Goal: Task Accomplishment & Management: Manage account settings

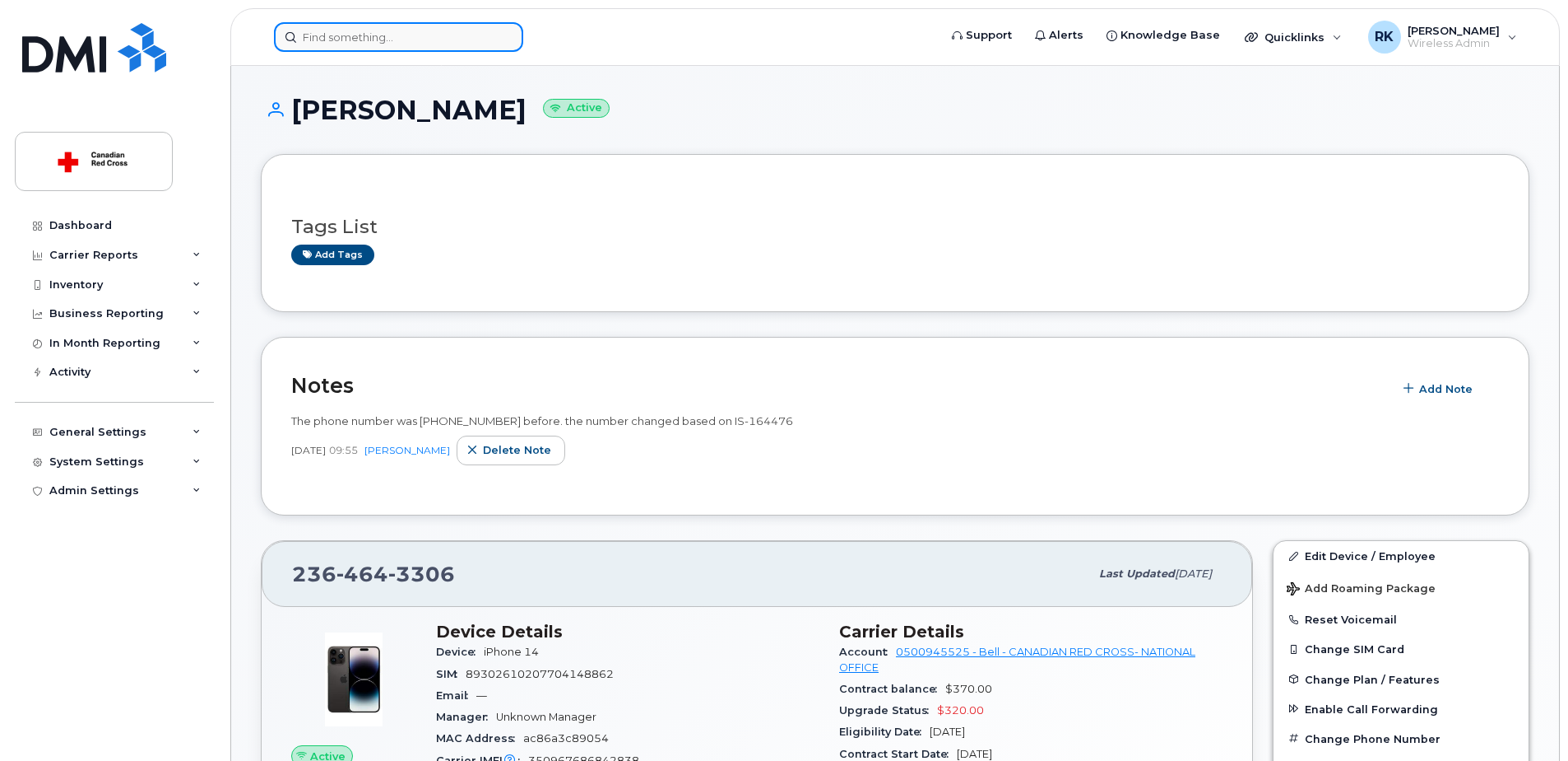
click at [343, 27] on input at bounding box center [398, 38] width 249 height 30
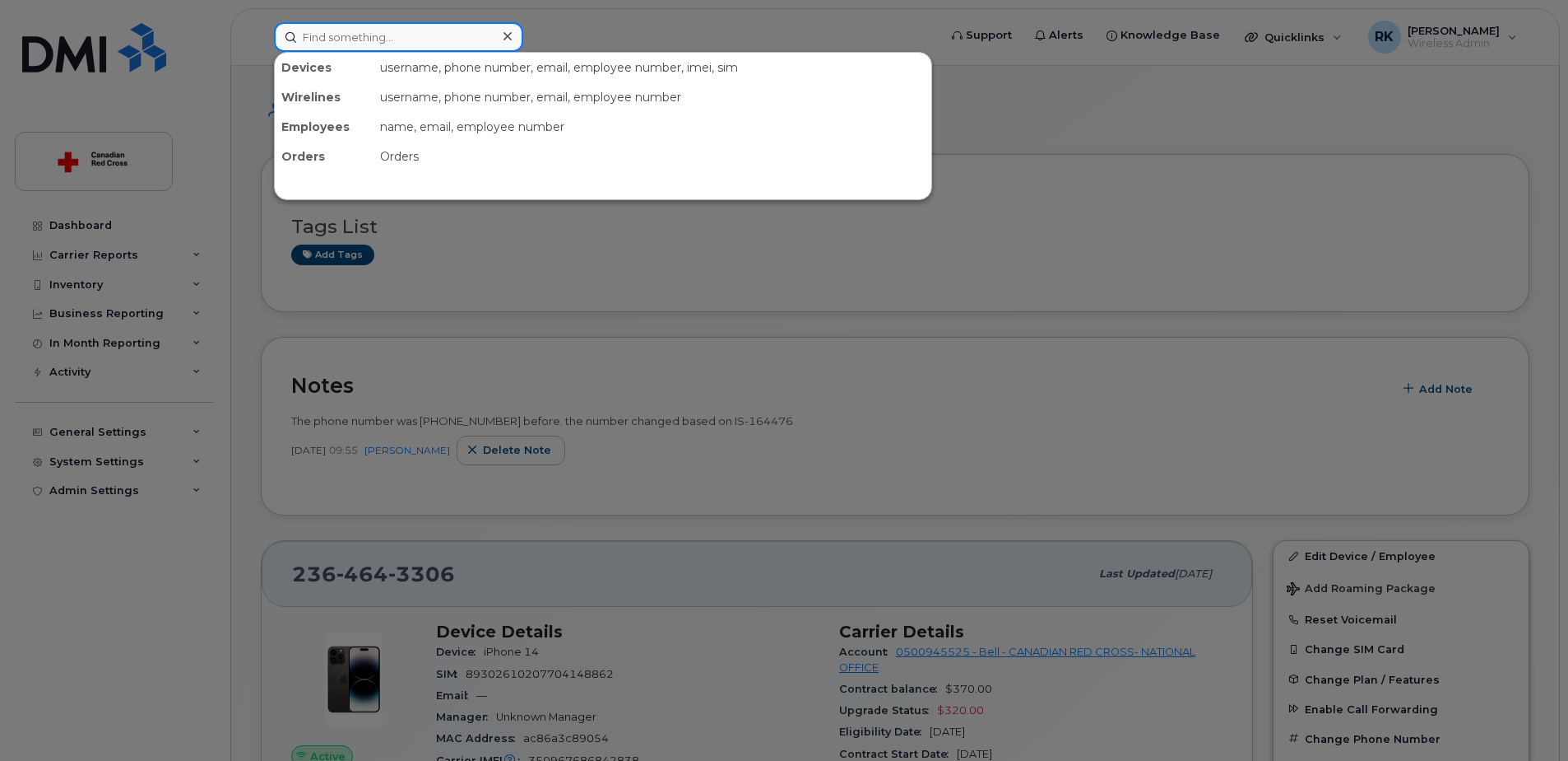
paste input "705-912-0439"
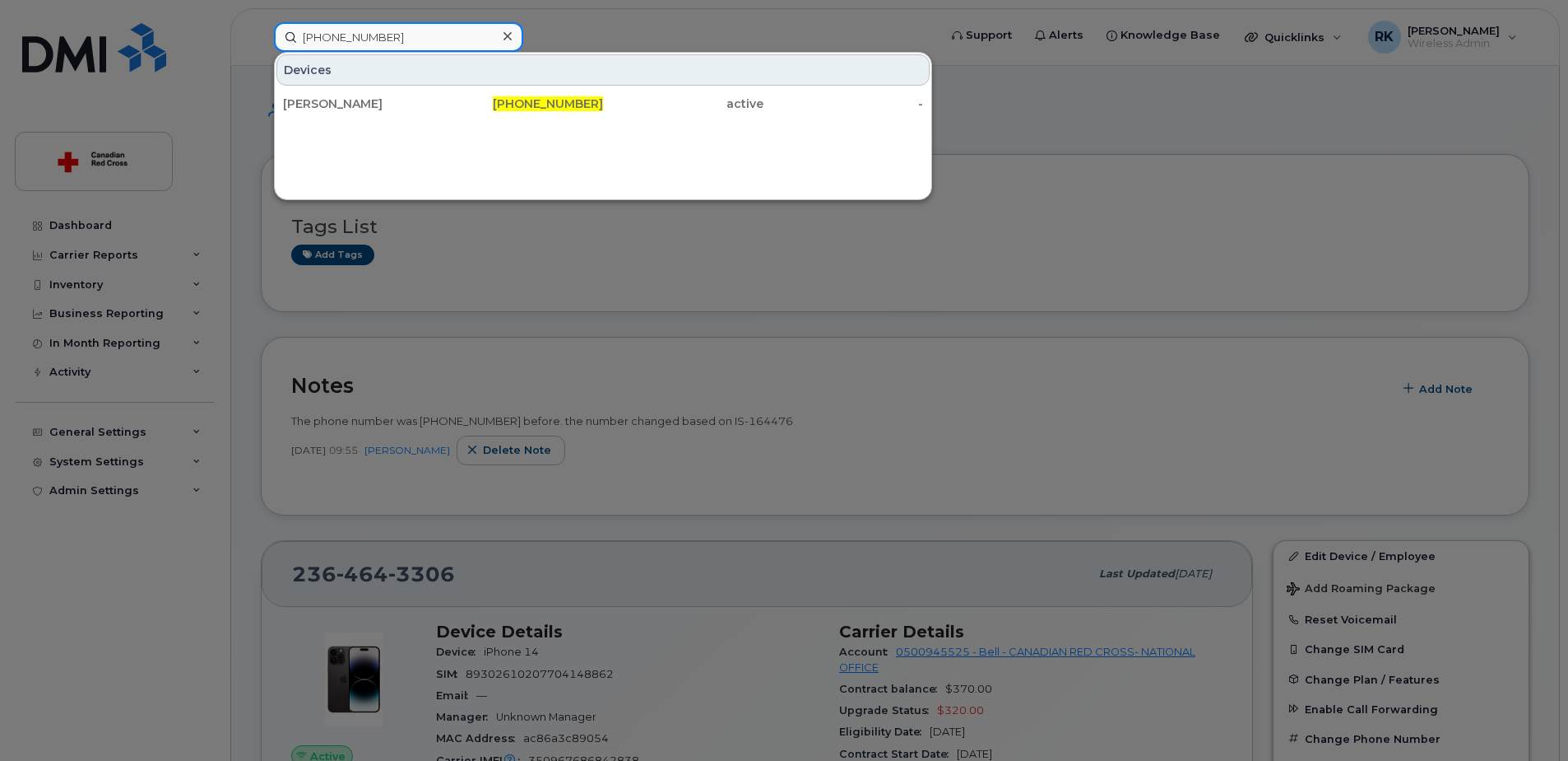
type input "705-912-0439"
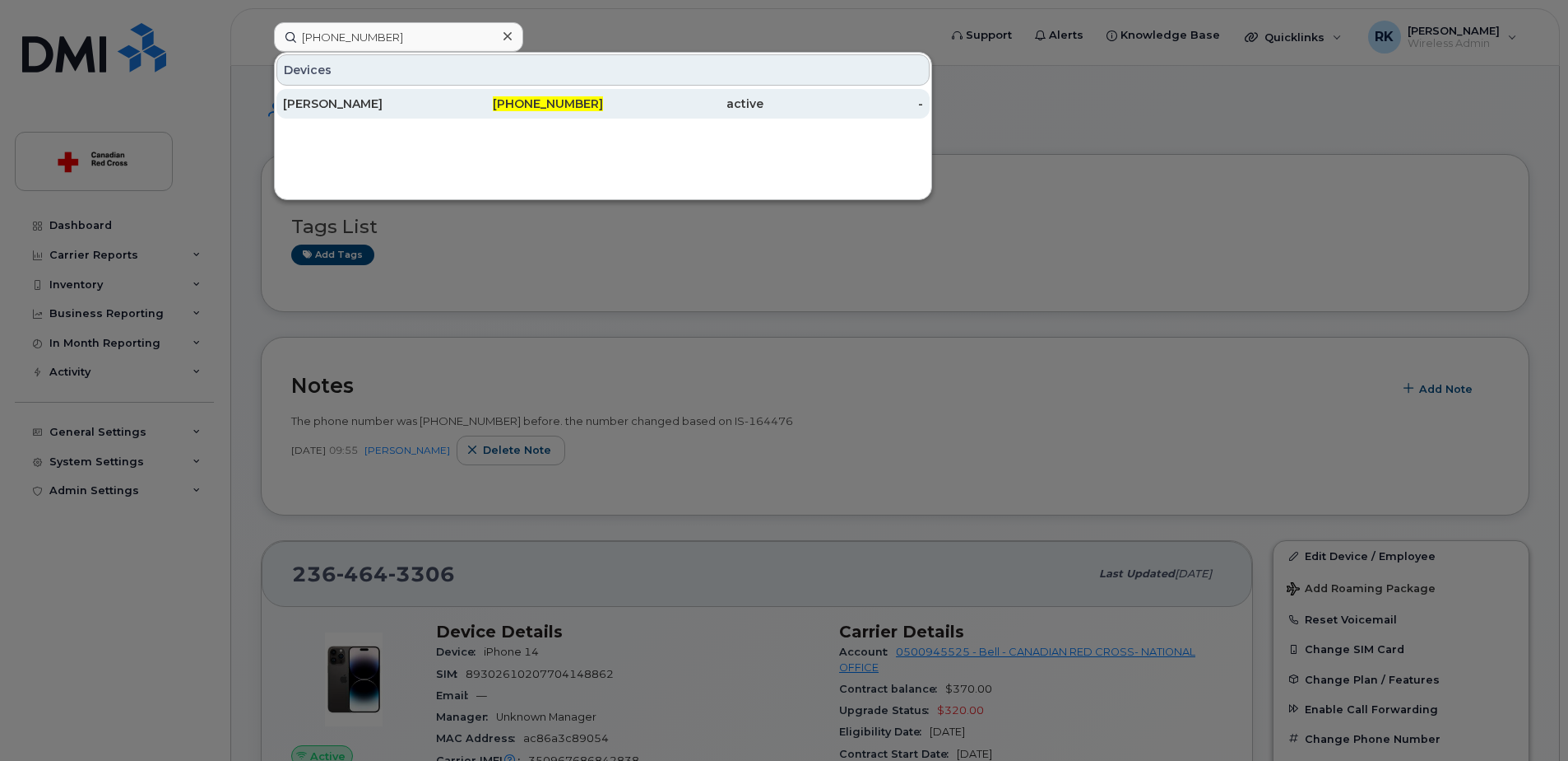
click at [360, 107] on div "[PERSON_NAME]" at bounding box center [363, 104] width 161 height 17
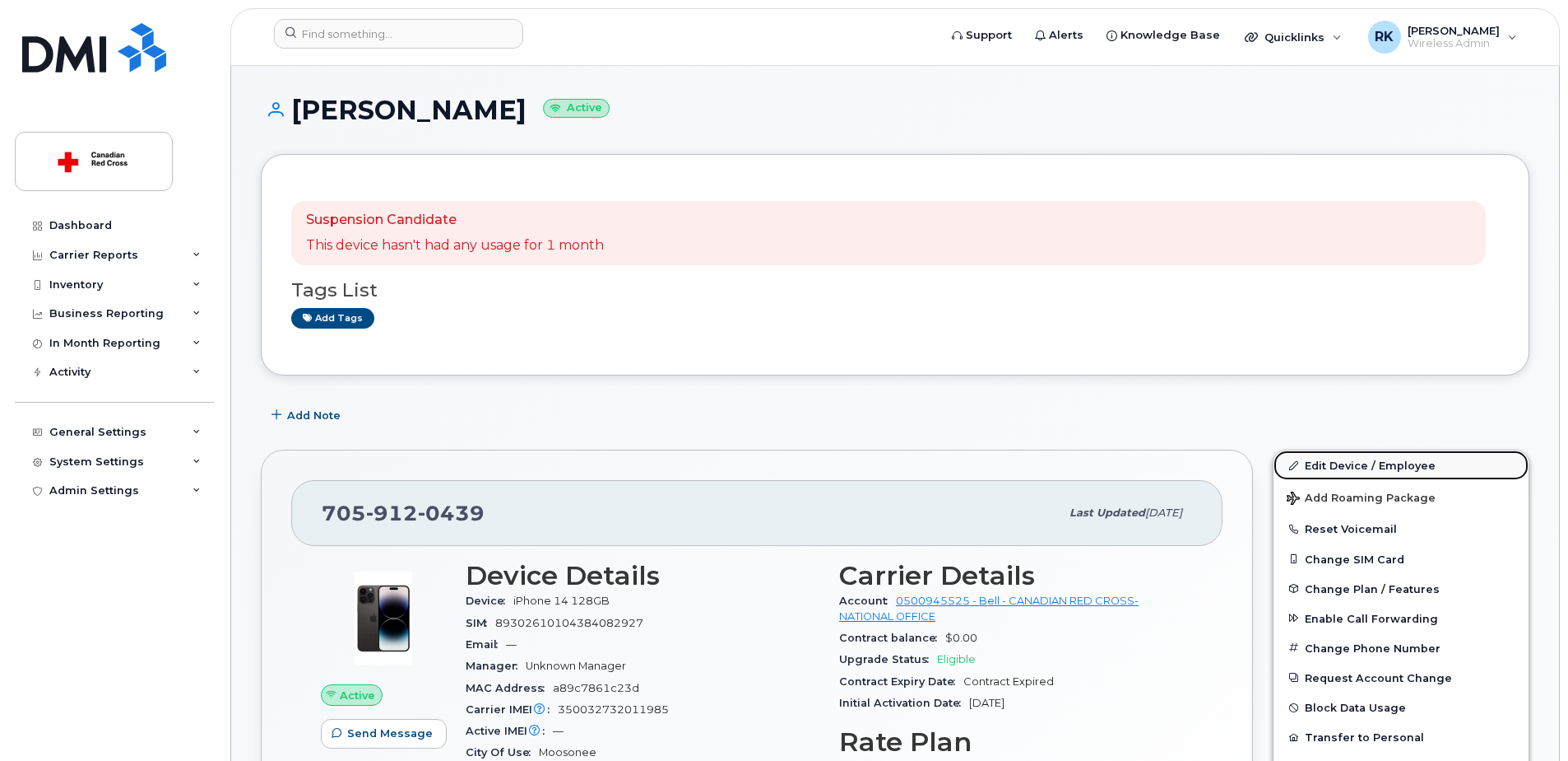
click at [1342, 465] on link "Edit Device / Employee" at bounding box center [1401, 465] width 255 height 30
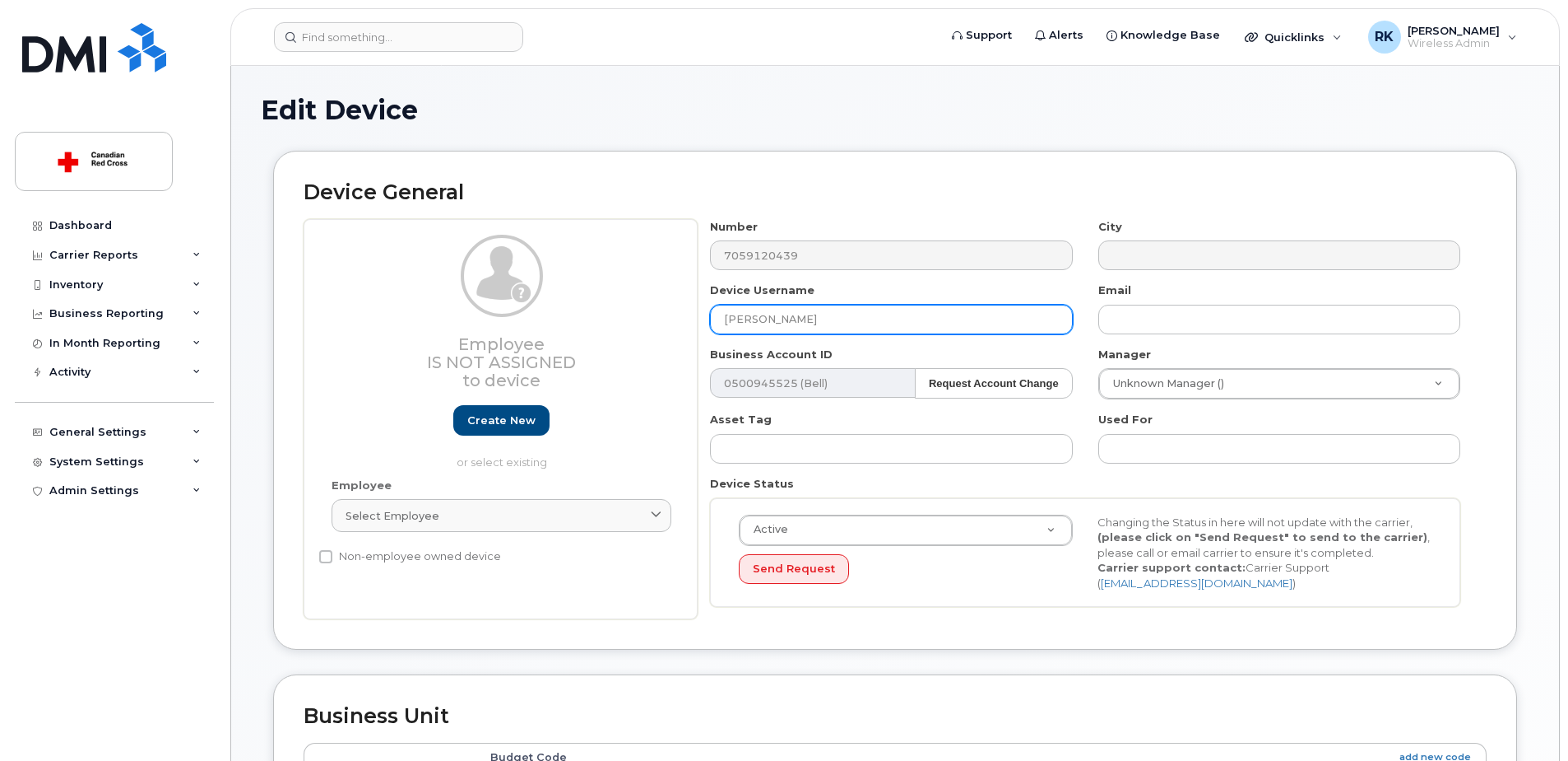
click at [852, 317] on input "[PERSON_NAME]" at bounding box center [891, 319] width 362 height 30
drag, startPoint x: 869, startPoint y: 318, endPoint x: 573, endPoint y: 342, distance: 297.0
click at [573, 342] on div "Employee Is not assigned to device Create new or select existing Employee Selec…" at bounding box center [895, 419] width 1183 height 401
paste input "[PERSON_NAME]-Blueboy"
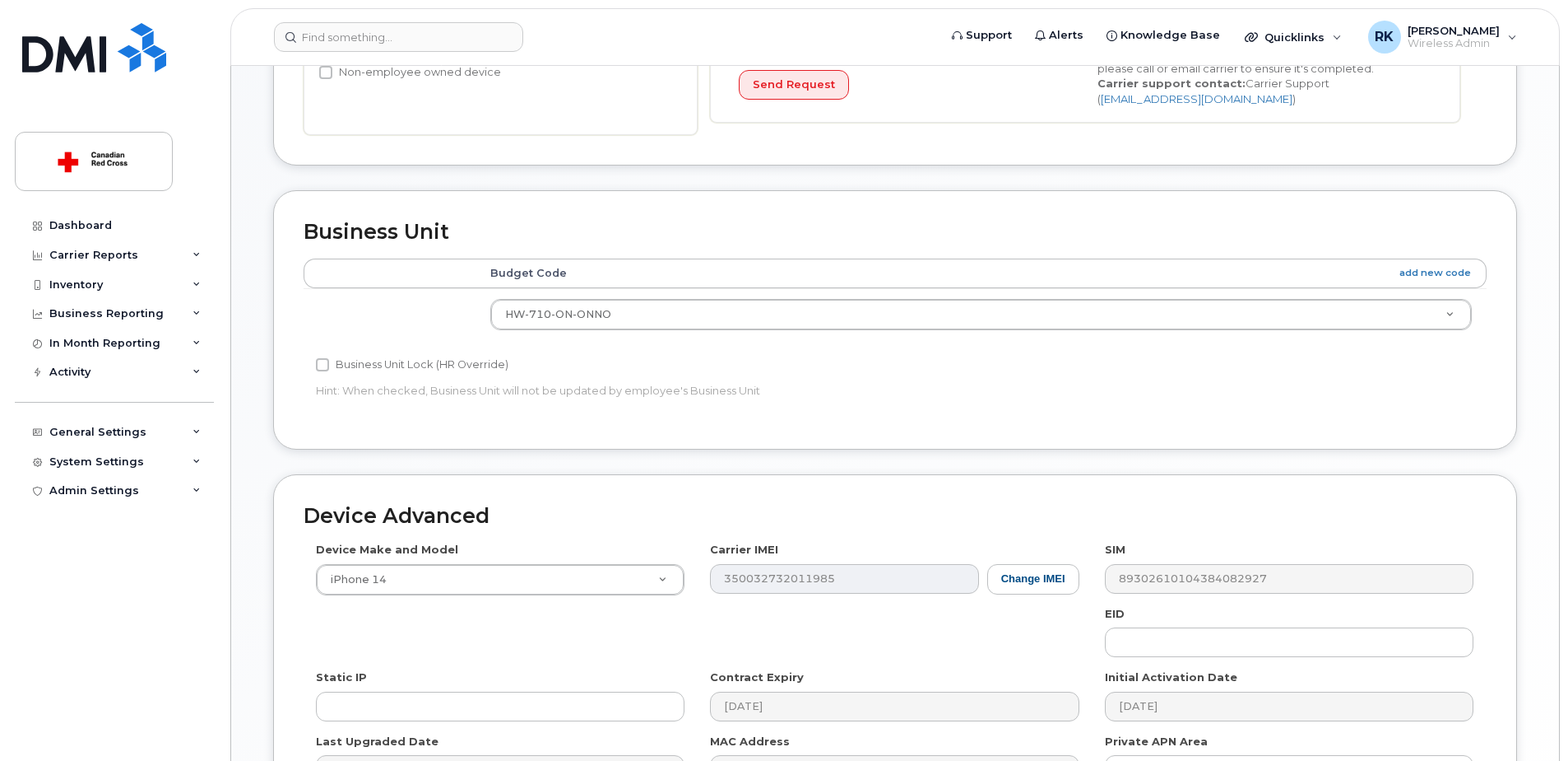
scroll to position [494, 0]
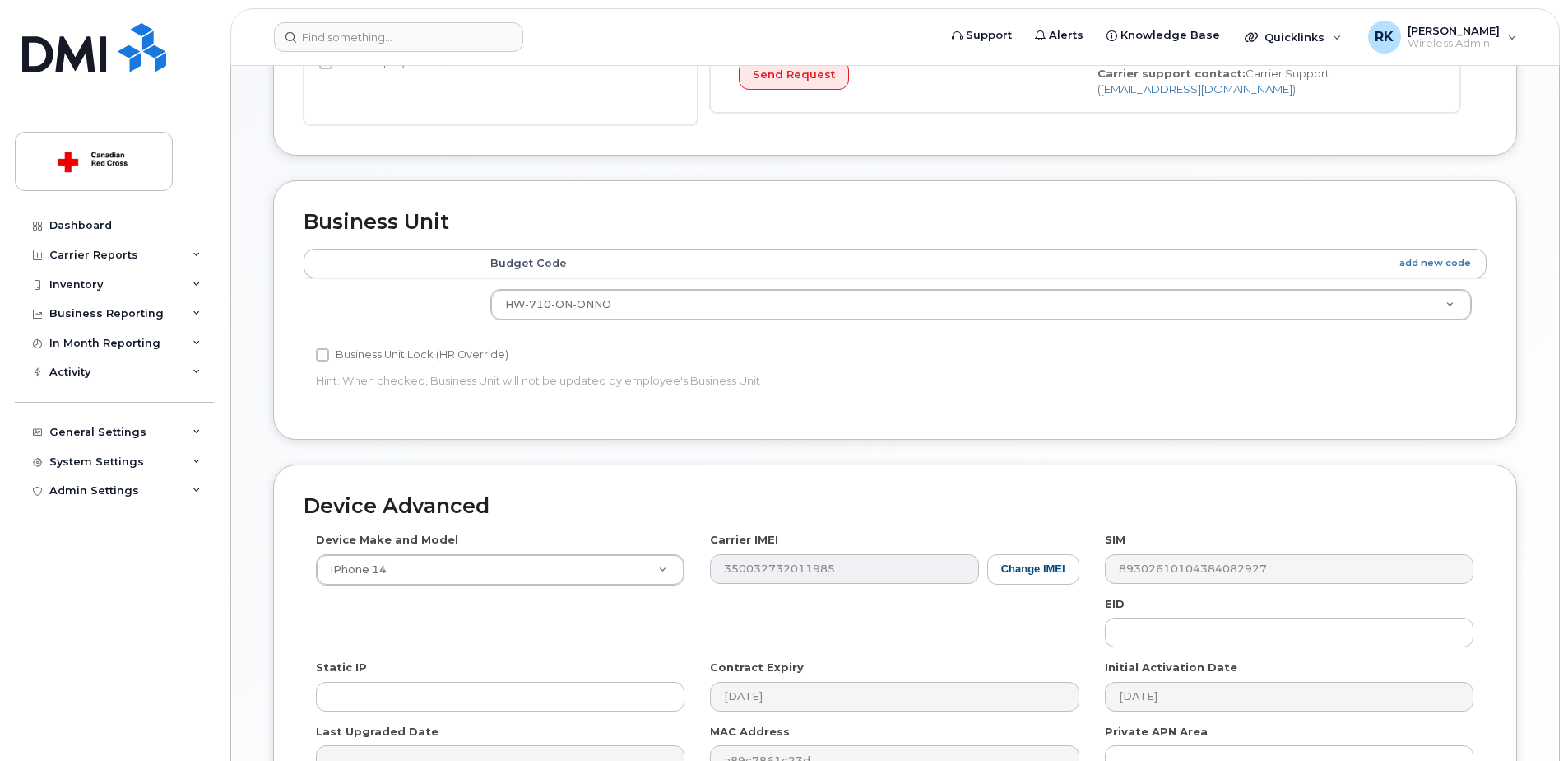
type input "[PERSON_NAME]-Blueboy"
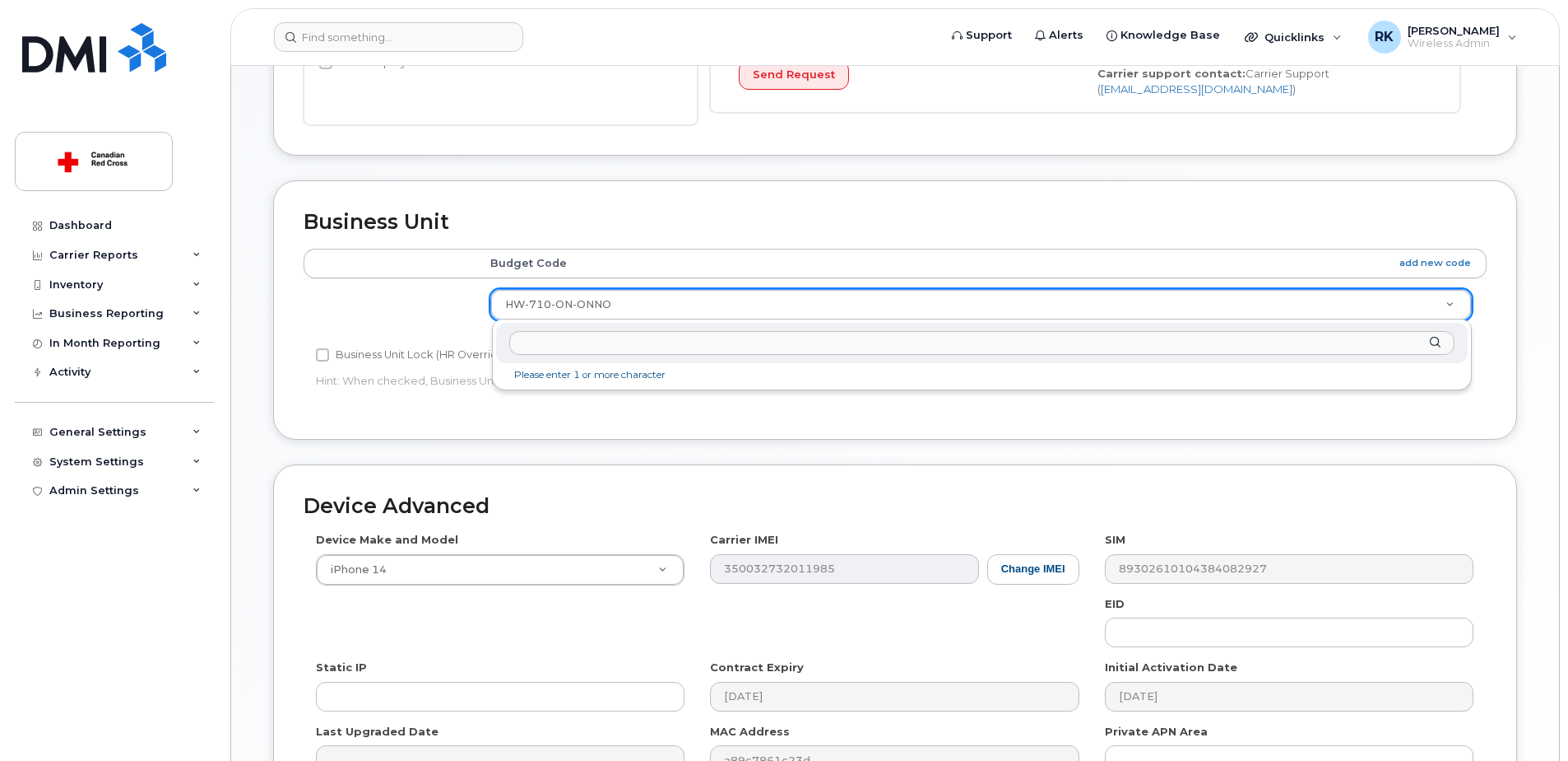
click at [629, 338] on input "text" at bounding box center [981, 343] width 946 height 24
paste input "HW-700-ON-ONNO"
type input "HW-700-ON-ONNO"
type input "35069914"
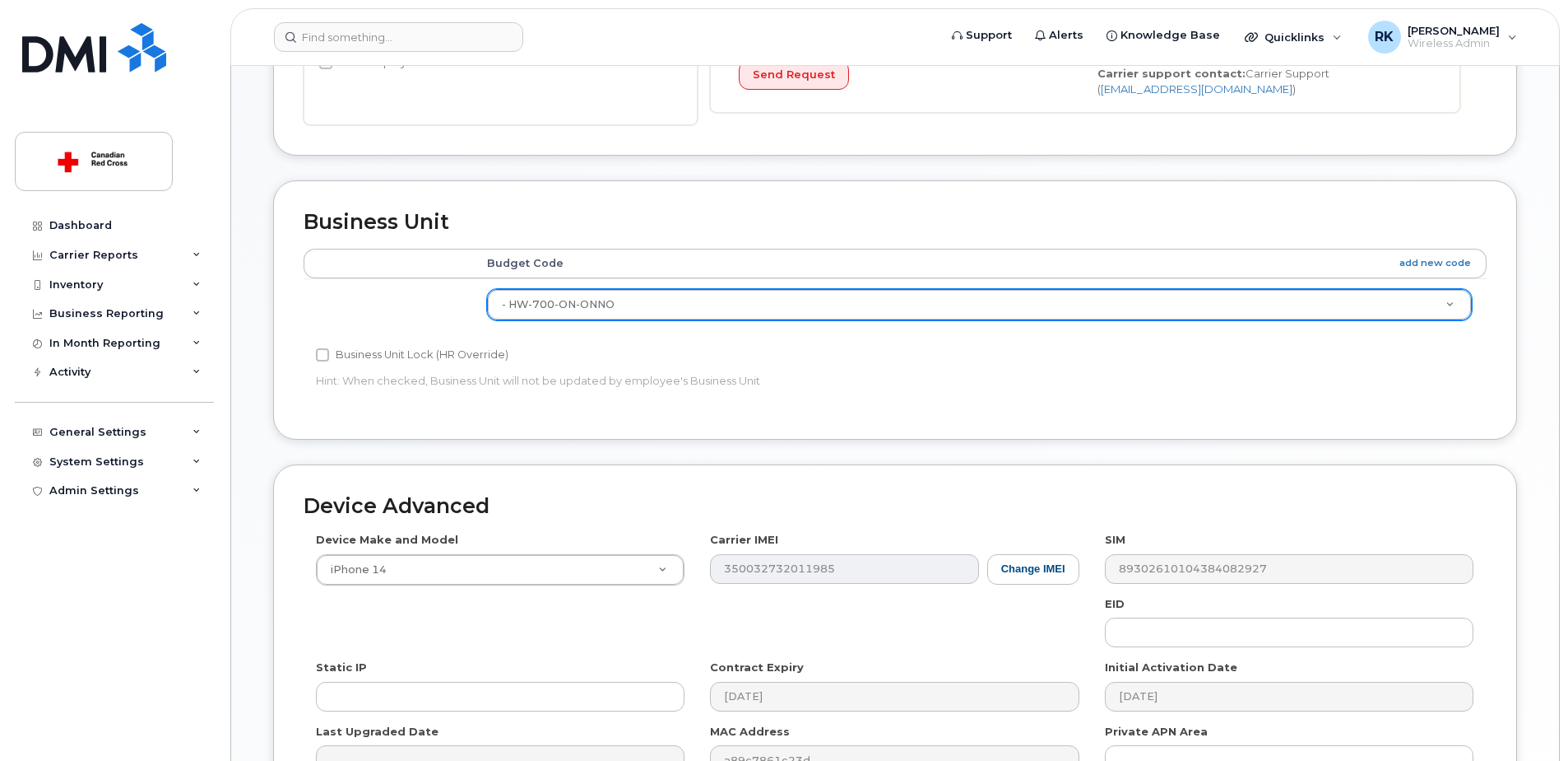
click at [909, 421] on div "Business Unit Accounting Categories Rules Budget Code add new code - HW-700-ON-…" at bounding box center [895, 309] width 1244 height 258
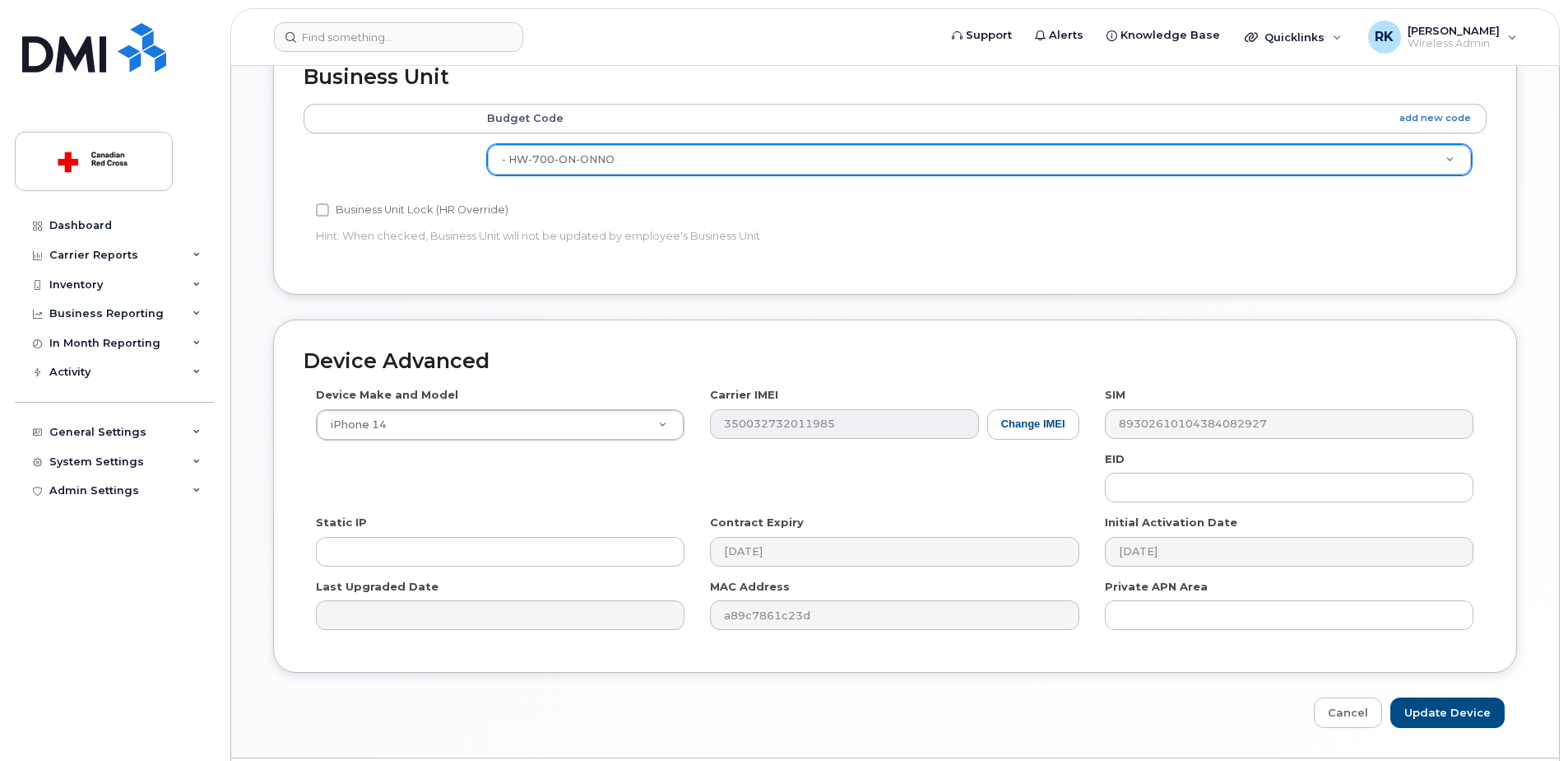
scroll to position [688, 0]
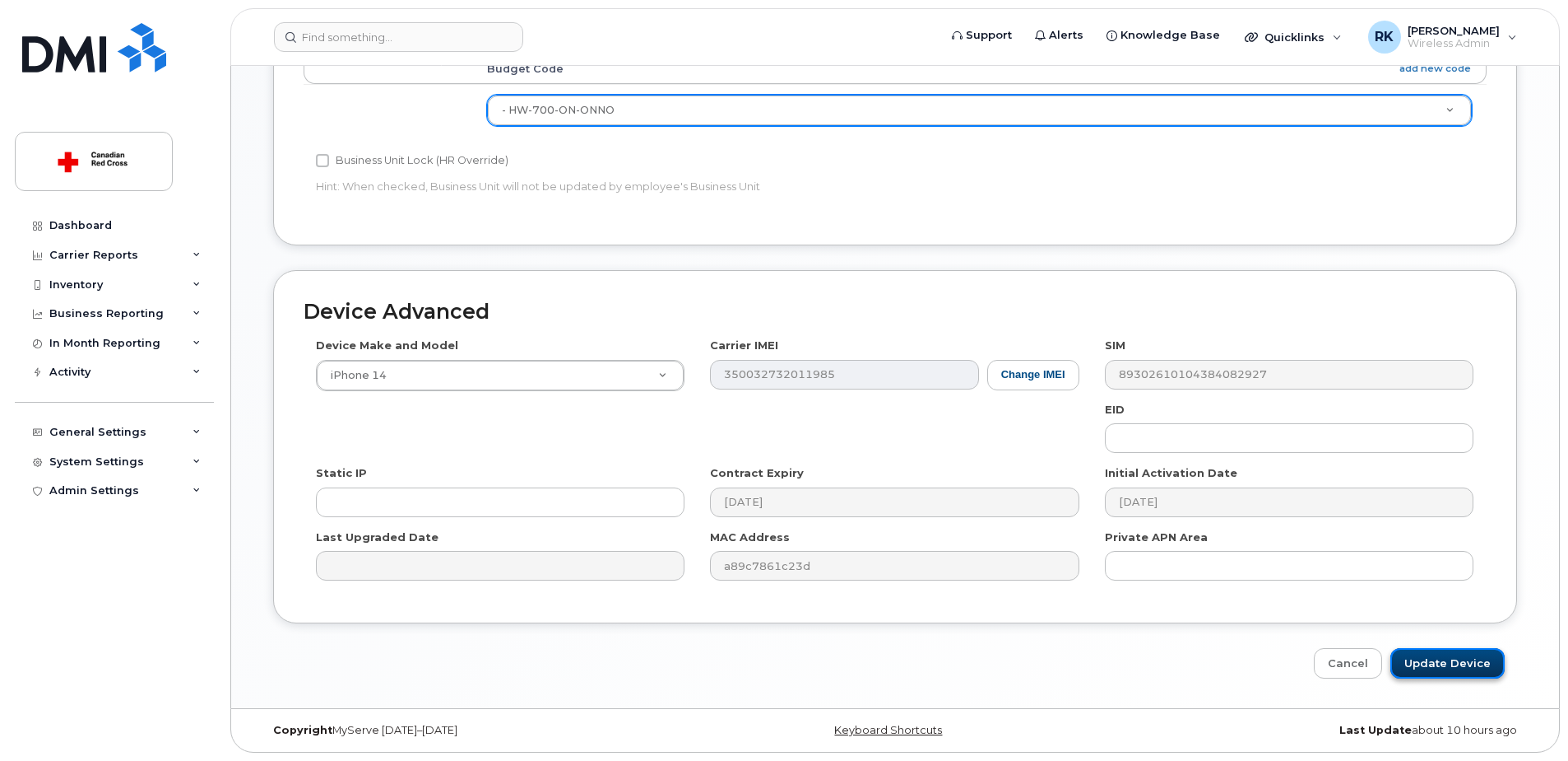
click at [1451, 656] on input "Update Device" at bounding box center [1447, 663] width 114 height 31
type input "Saving..."
